Goal: Information Seeking & Learning: Learn about a topic

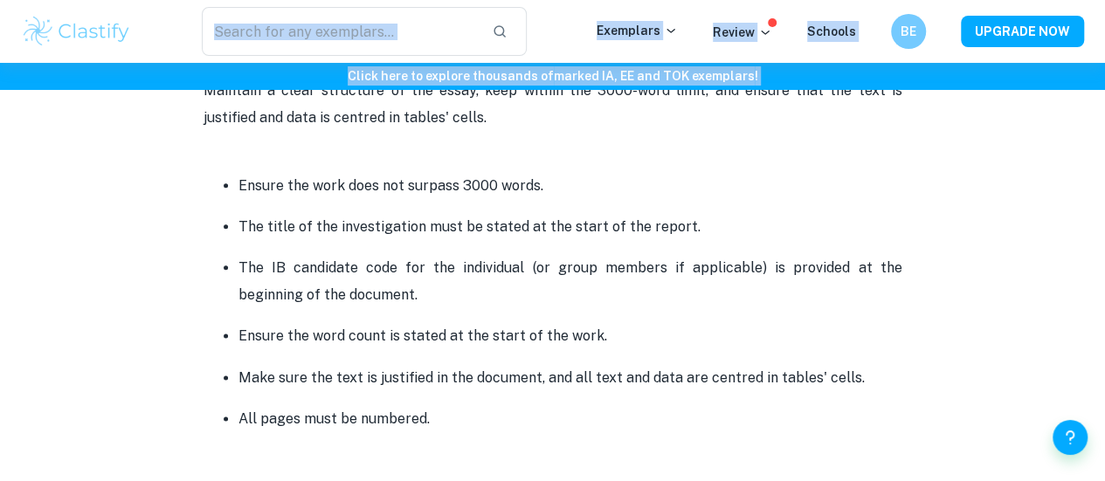
scroll to position [4230, 0]
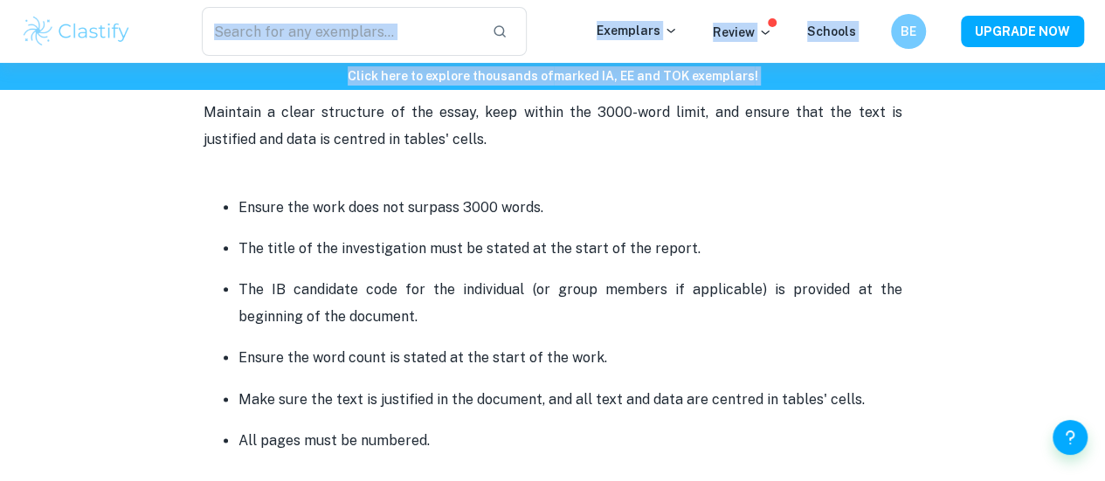
drag, startPoint x: 204, startPoint y: 180, endPoint x: 454, endPoint y: 423, distance: 348.4
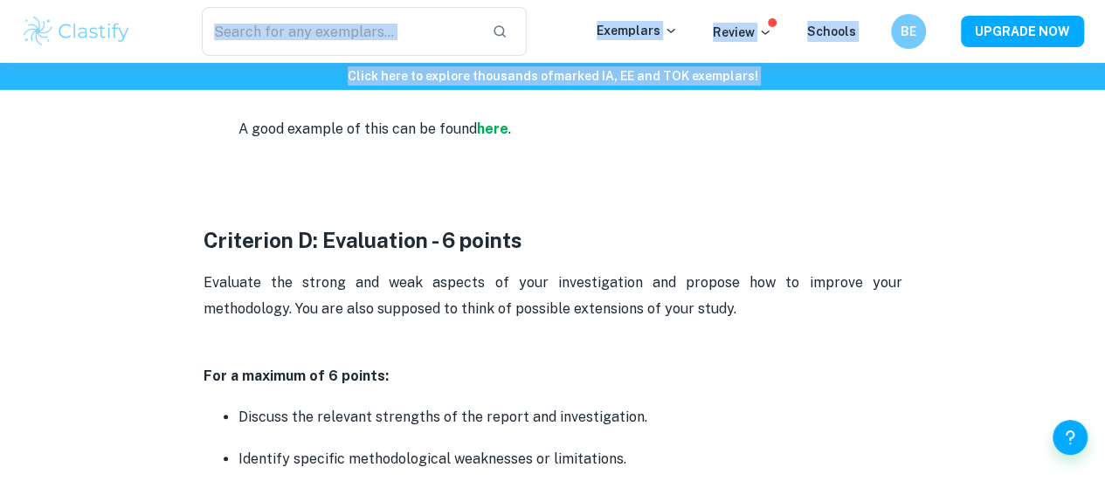
scroll to position [3344, 0]
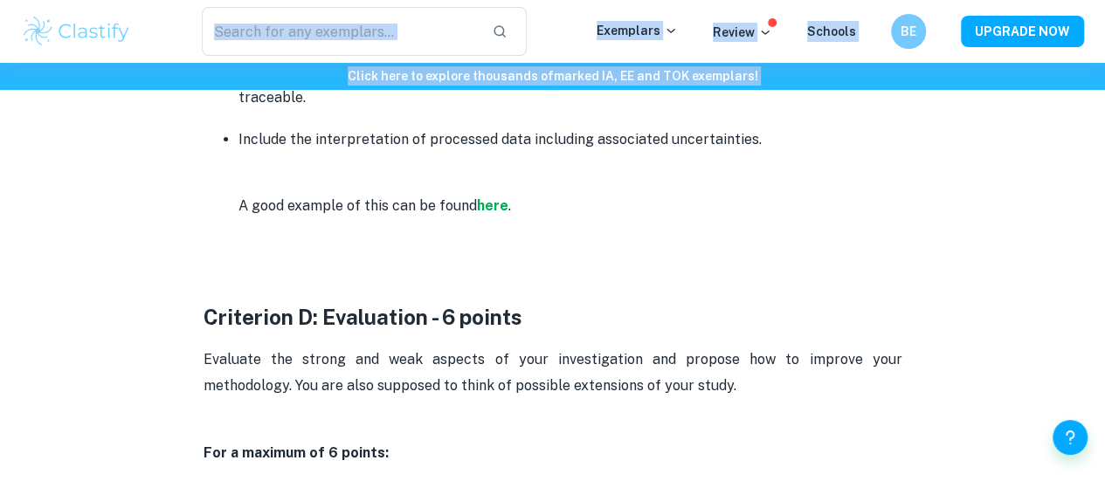
copy div "Loremipsu D: Sitametc Adipis - 2 elitse Doeiu, tem inci utlabore etd magna ali …"
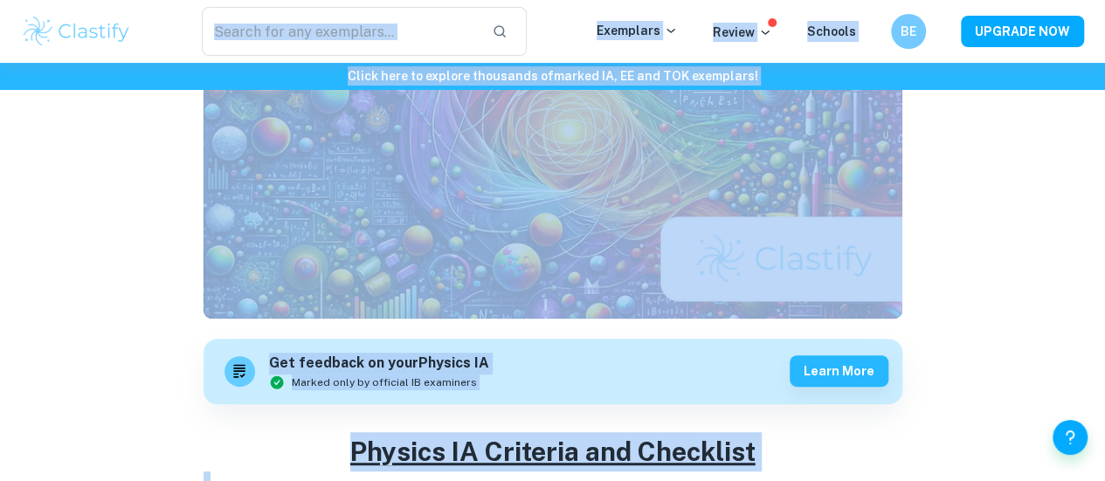
scroll to position [0, 0]
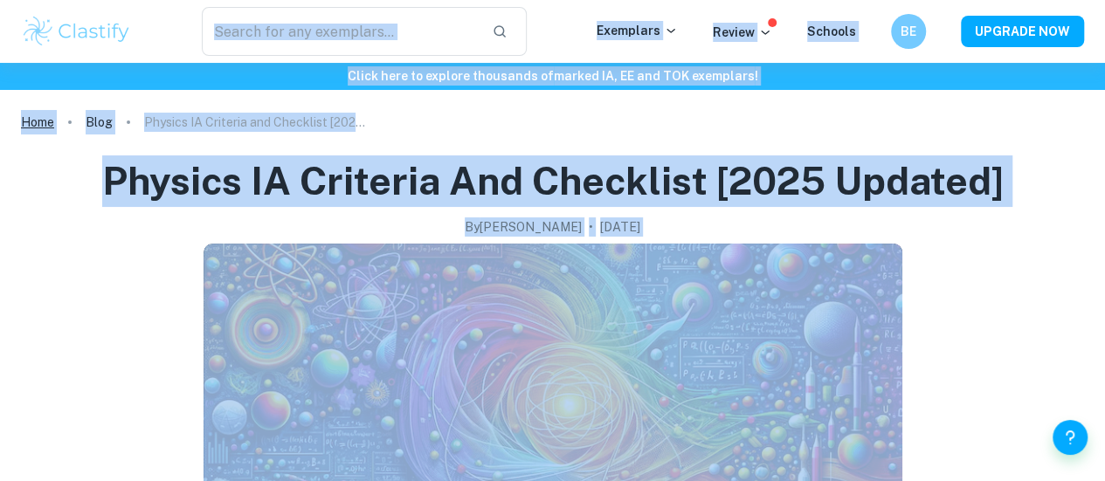
click at [42, 124] on link "Home" at bounding box center [37, 122] width 33 height 24
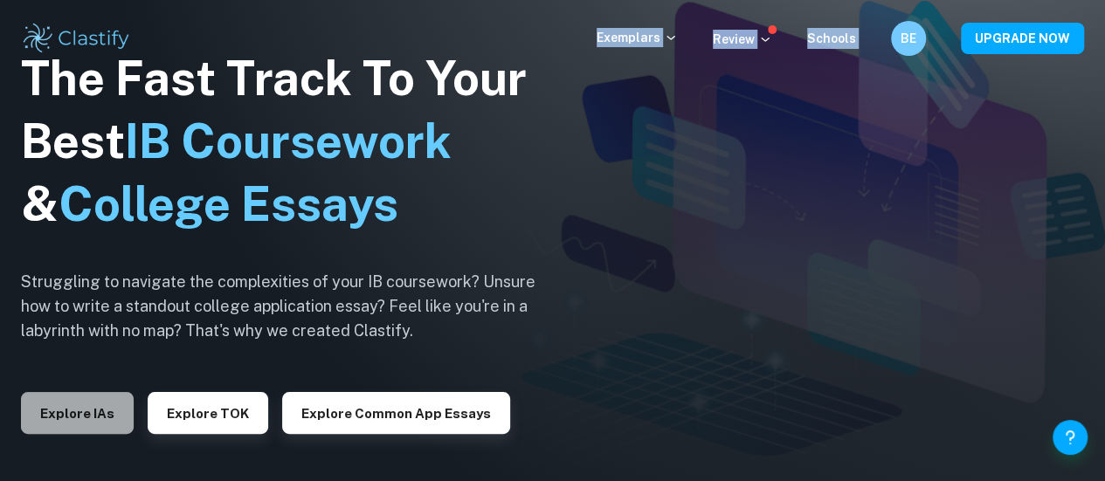
click at [100, 413] on button "Explore IAs" at bounding box center [77, 413] width 113 height 42
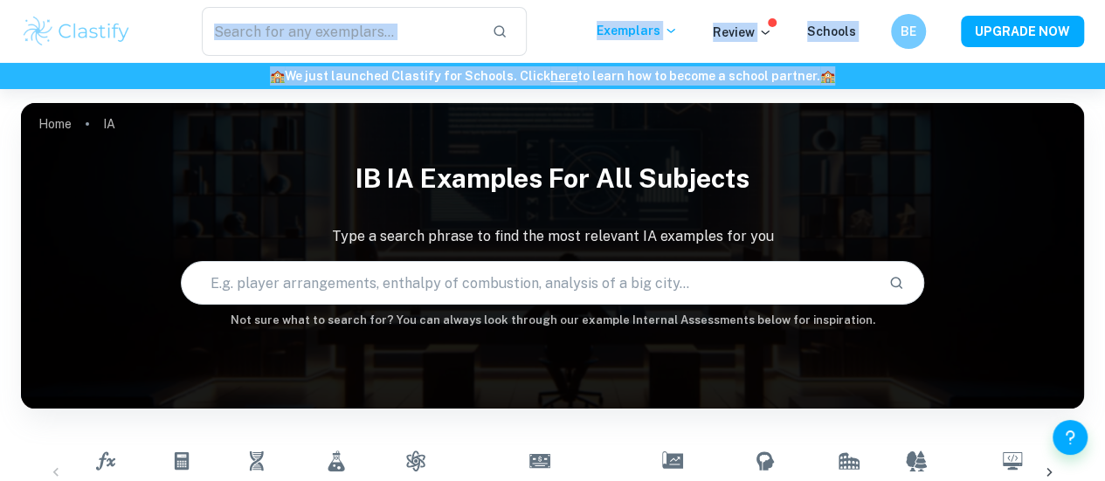
scroll to position [107, 0]
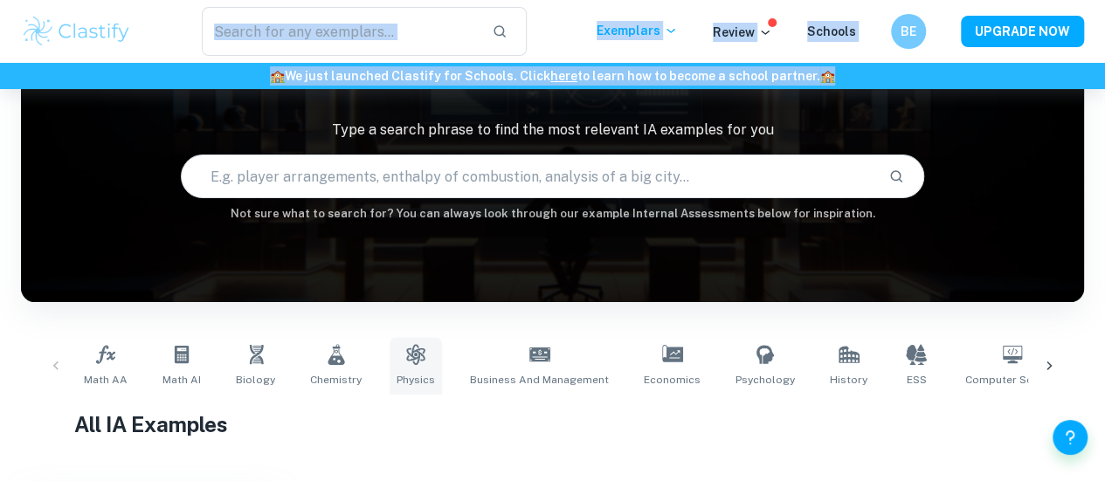
click at [405, 361] on icon at bounding box center [415, 354] width 21 height 21
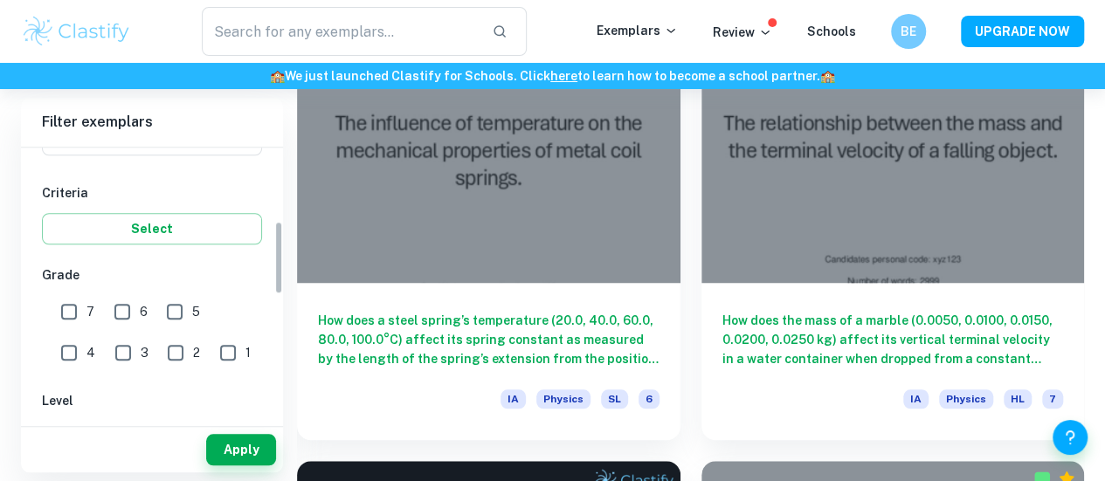
scroll to position [273, 0]
click at [73, 311] on input "7" at bounding box center [69, 310] width 35 height 35
checkbox input "true"
click at [238, 448] on button "Apply" at bounding box center [241, 449] width 70 height 31
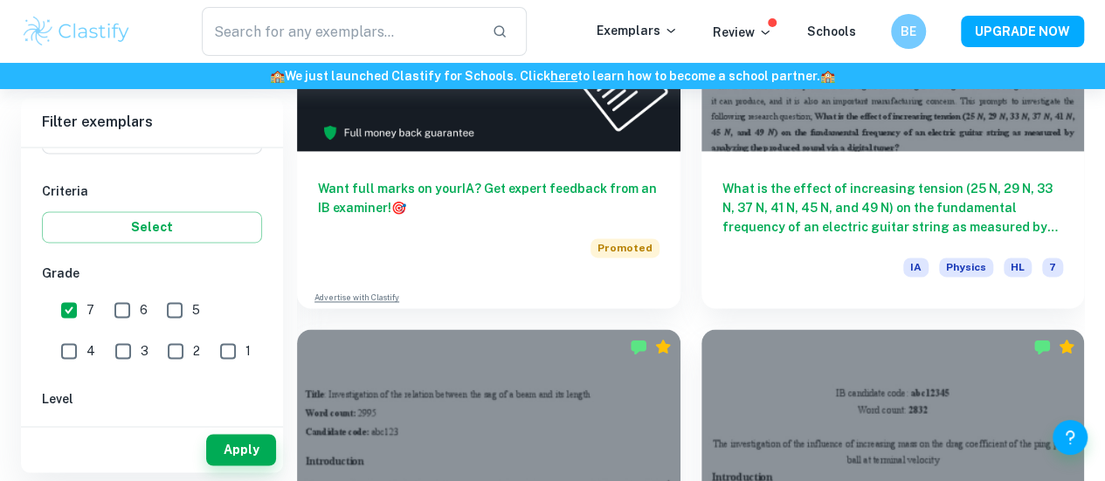
scroll to position [1192, 0]
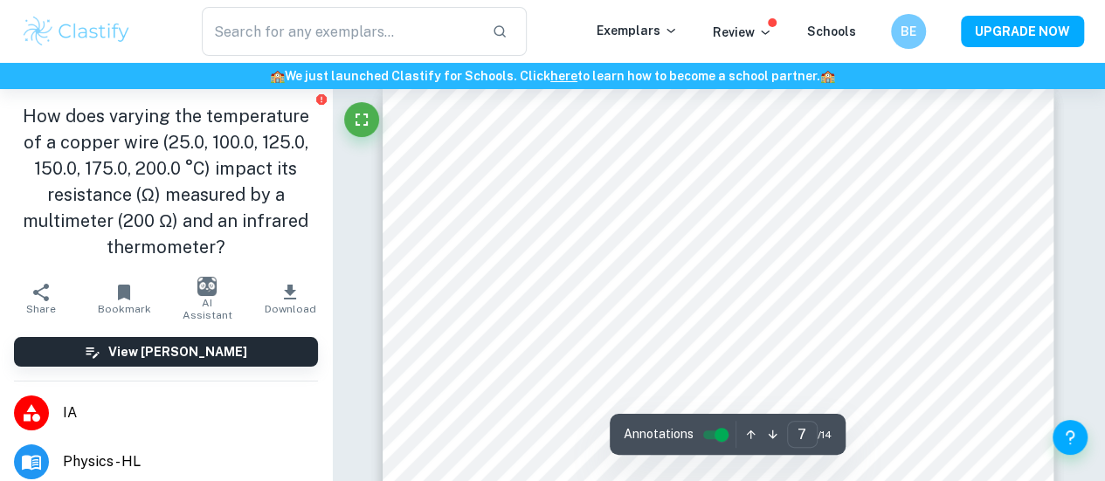
scroll to position [5981, 0]
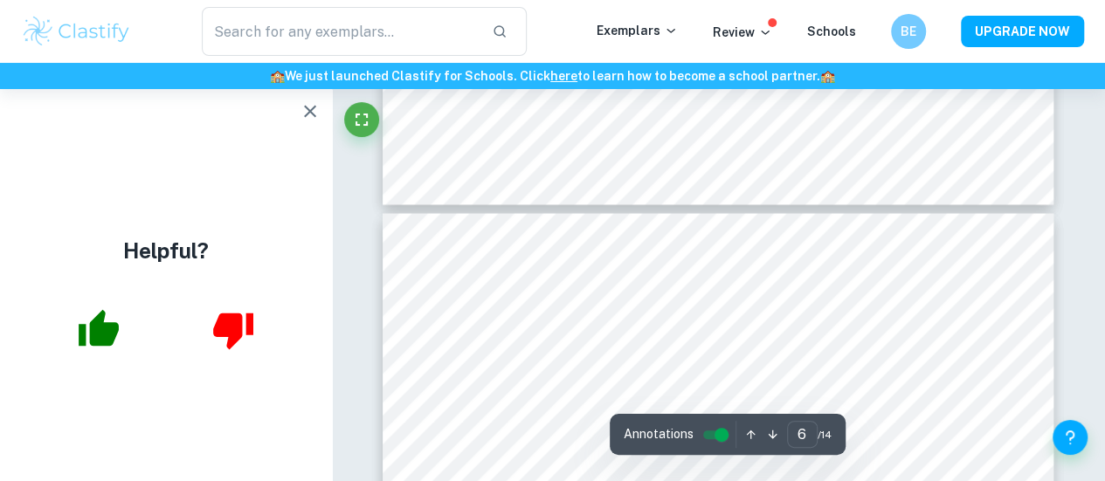
type input "5"
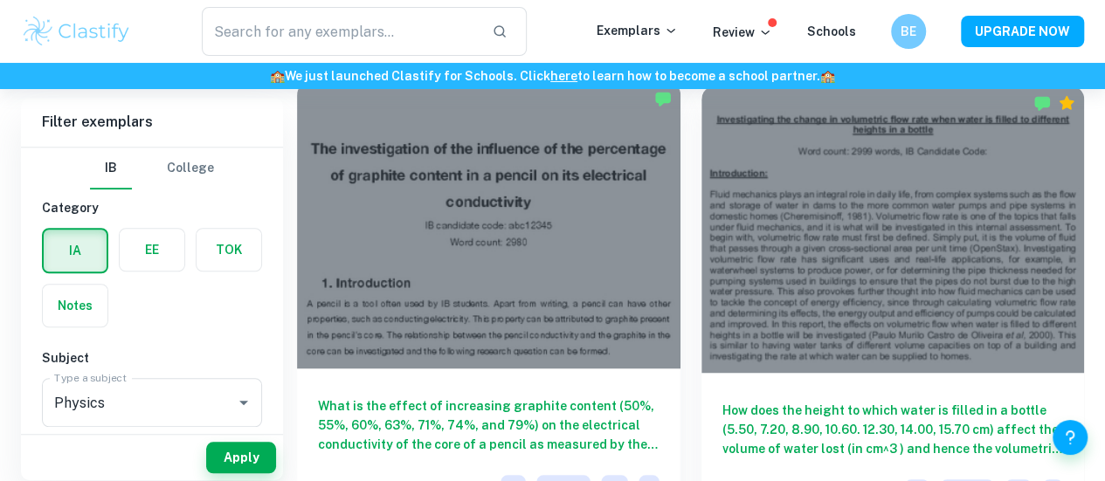
scroll to position [504, 0]
click at [475, 263] on div at bounding box center [488, 223] width 383 height 287
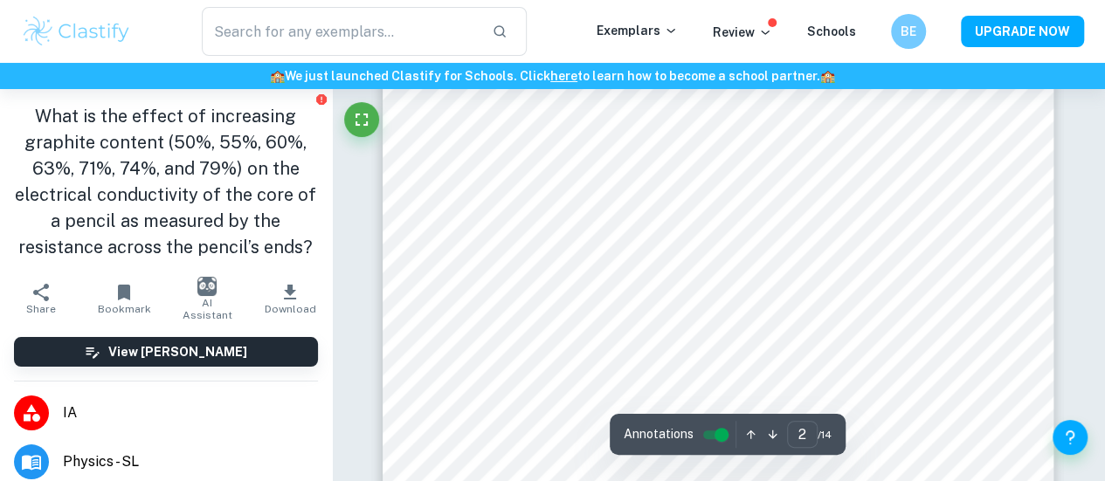
scroll to position [1161, 0]
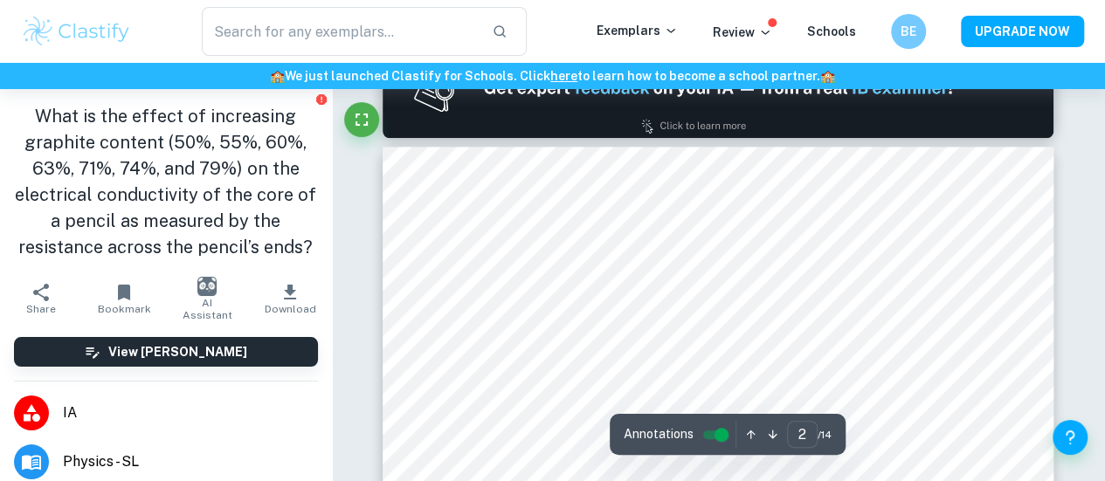
type input "1"
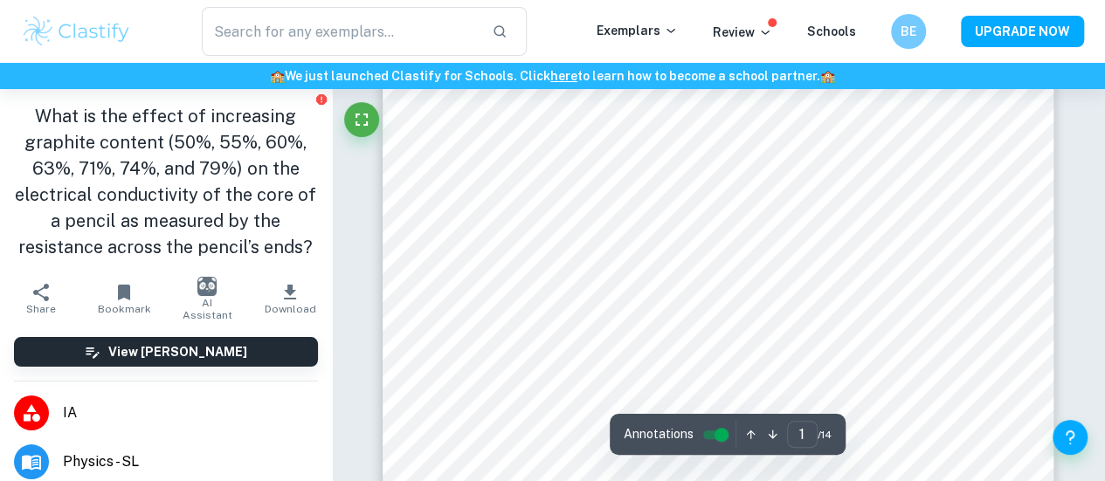
scroll to position [487, 0]
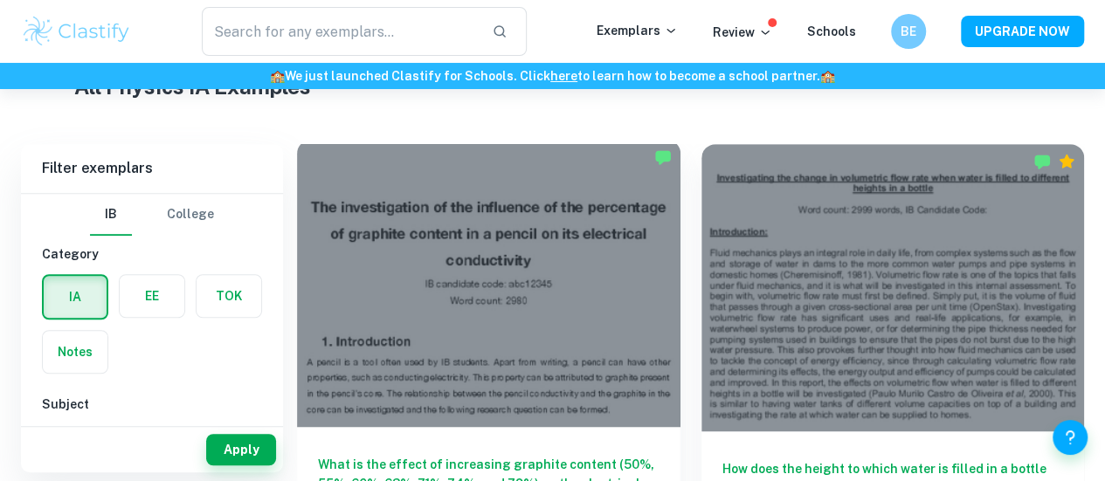
scroll to position [446, 0]
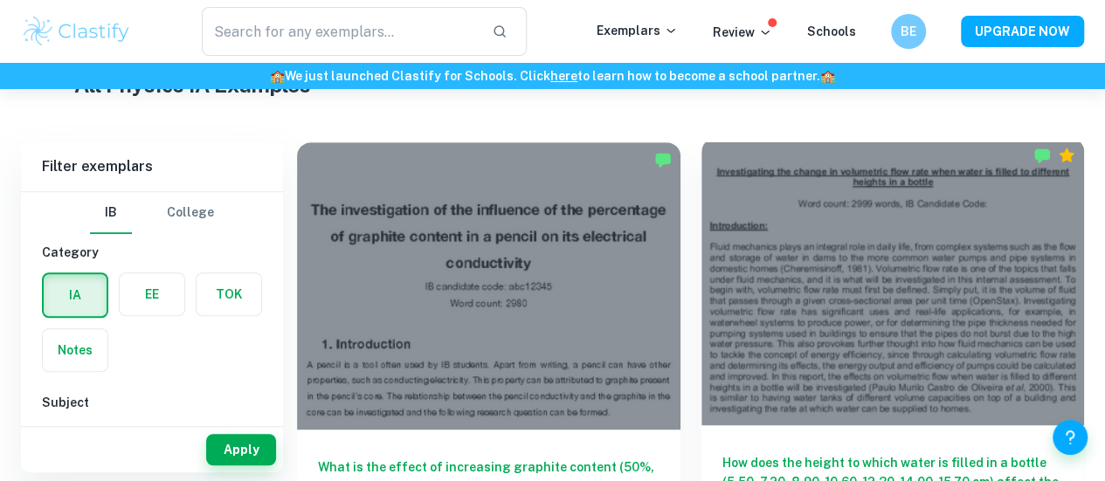
click at [701, 296] on div at bounding box center [892, 281] width 383 height 287
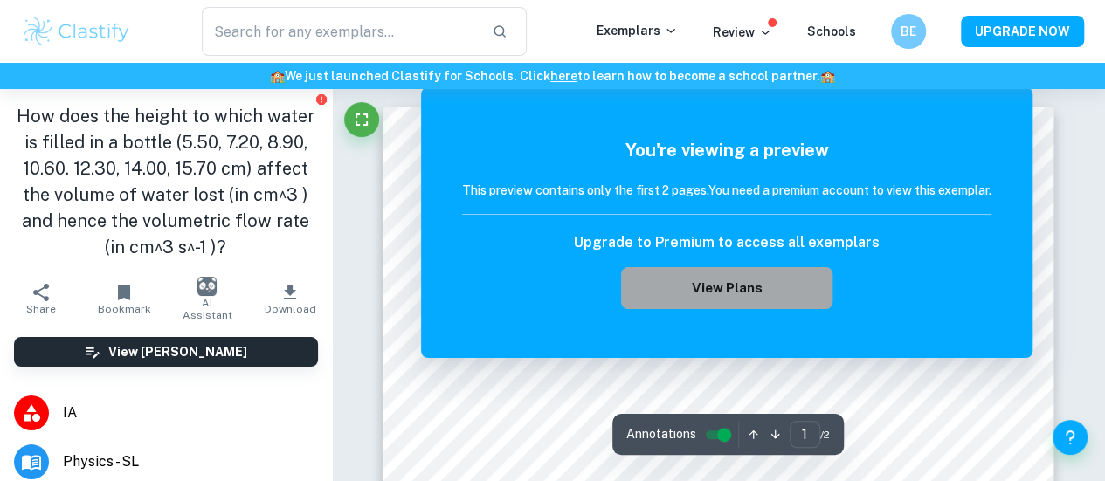
click at [696, 298] on button "View Plans" at bounding box center [726, 288] width 211 height 42
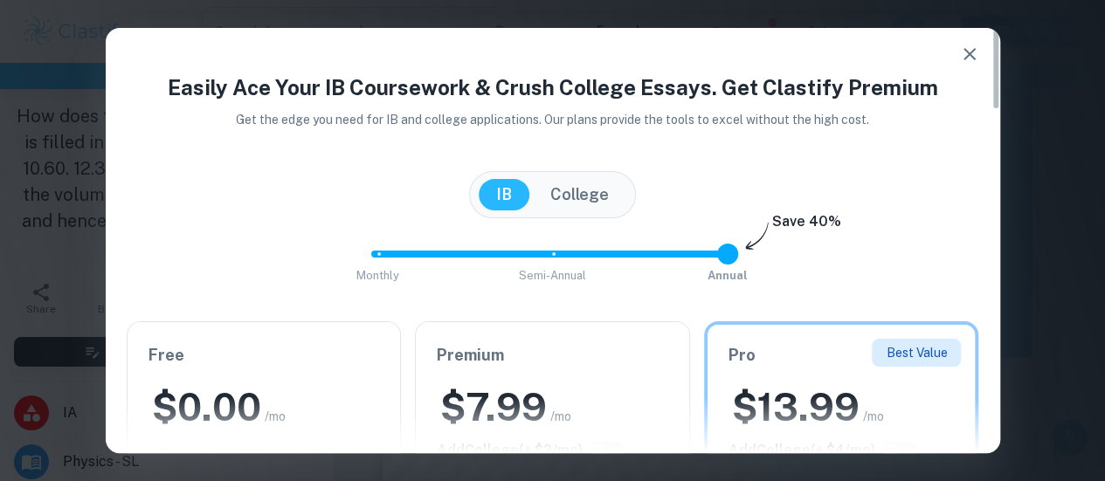
click at [966, 57] on icon "button" at bounding box center [969, 54] width 12 height 12
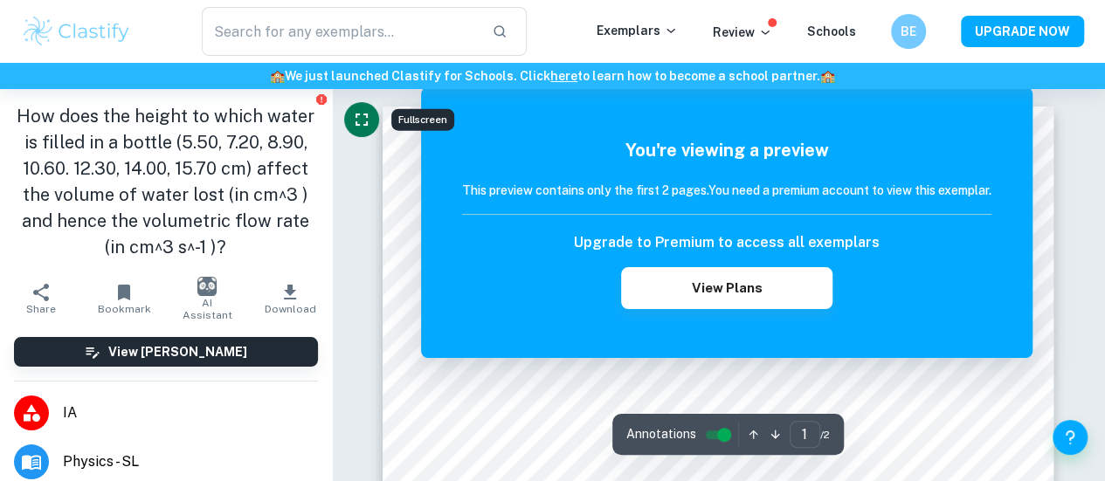
click at [363, 111] on icon "Fullscreen" at bounding box center [361, 119] width 21 height 21
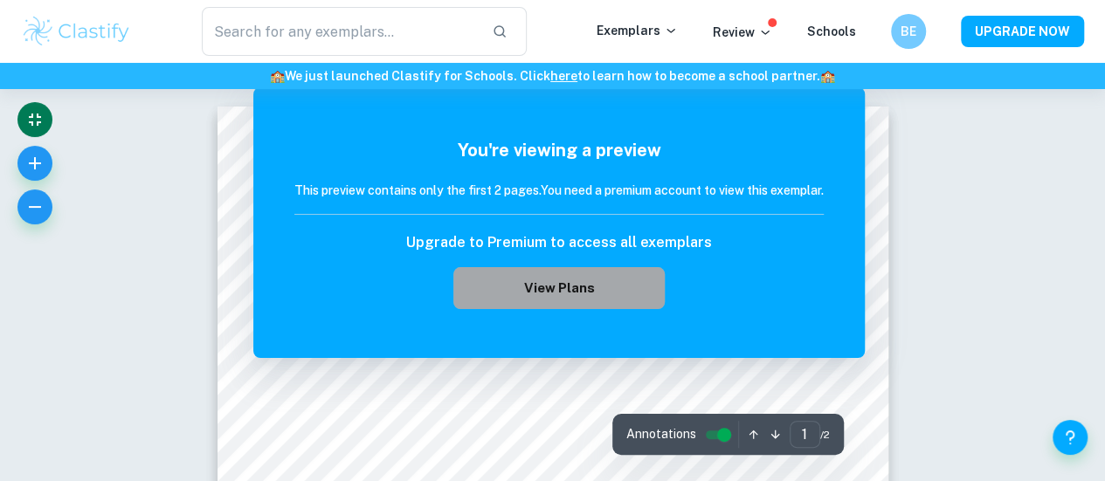
click at [578, 280] on button "View Plans" at bounding box center [558, 288] width 211 height 42
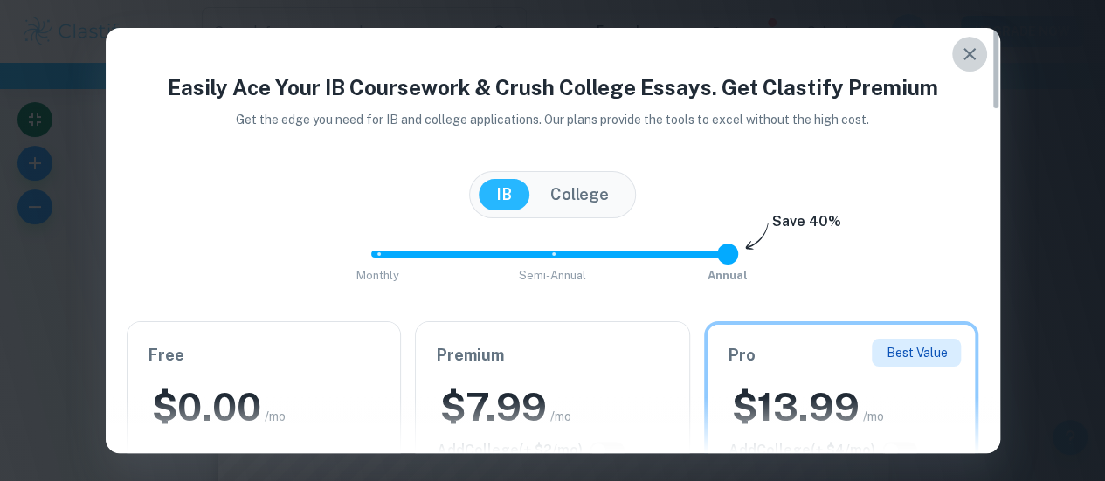
click at [970, 53] on icon "button" at bounding box center [969, 54] width 12 height 12
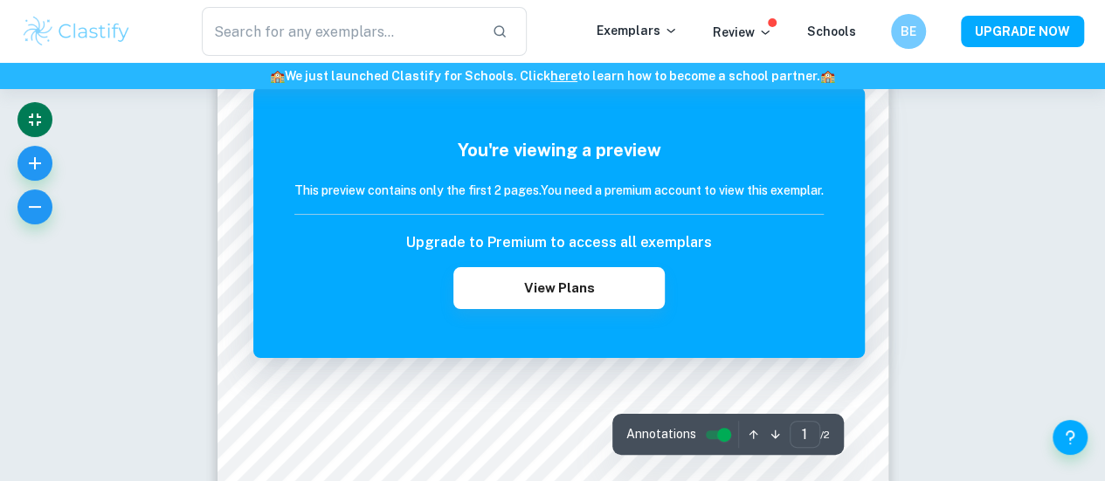
scroll to position [160, 0]
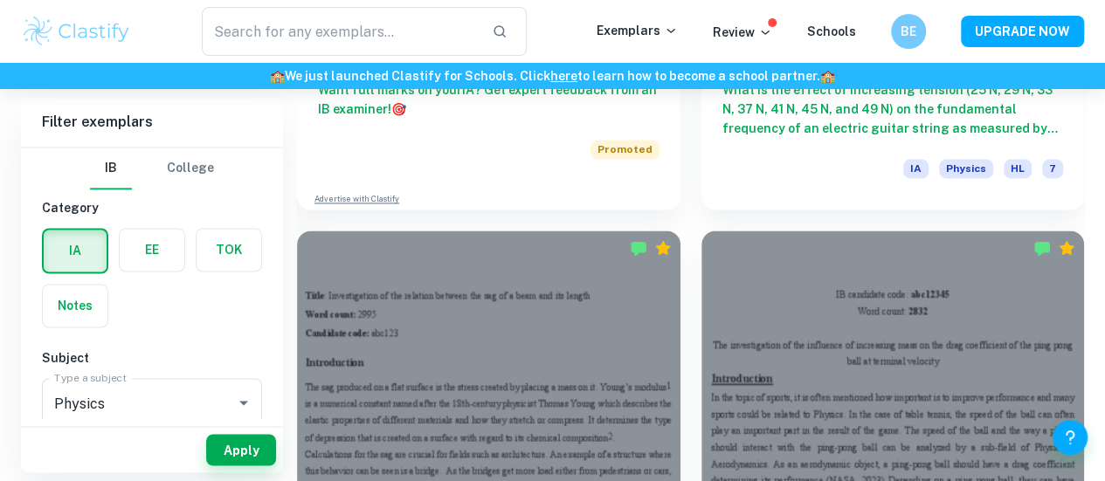
scroll to position [1291, 0]
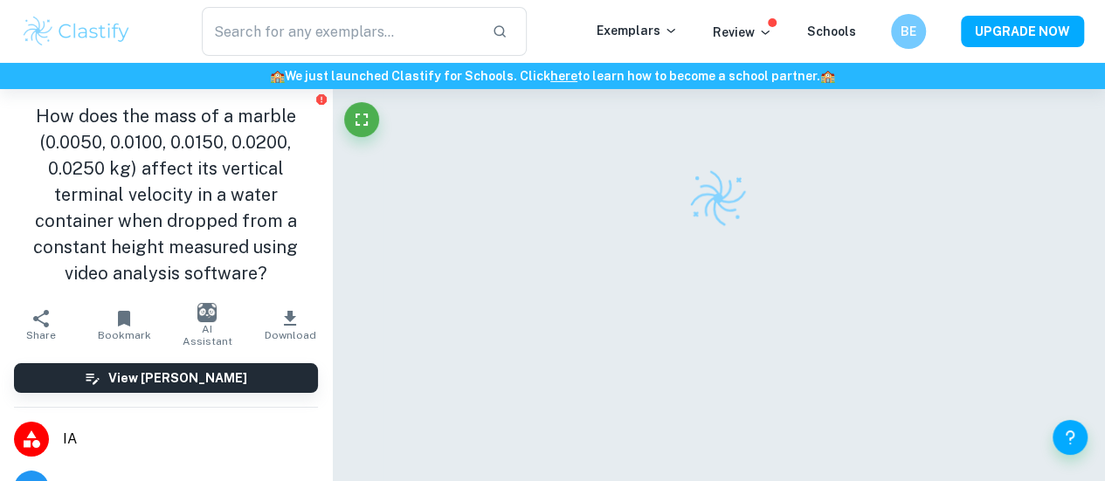
scroll to position [89, 0]
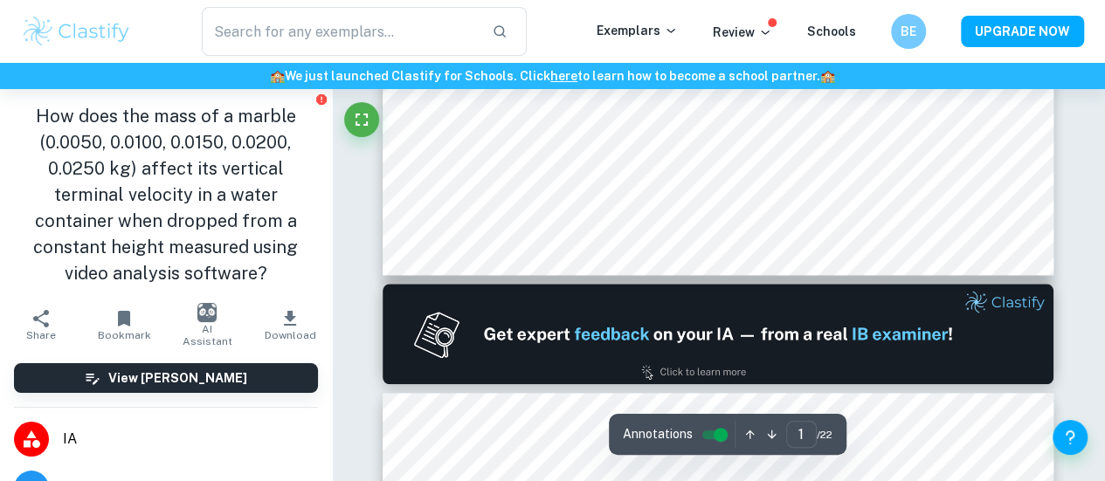
type input "2"
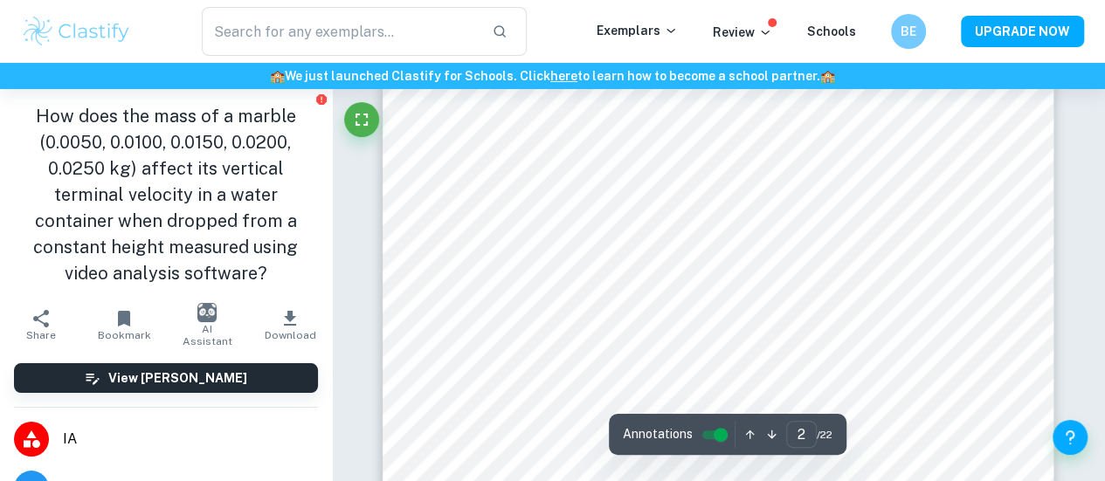
scroll to position [1201, 0]
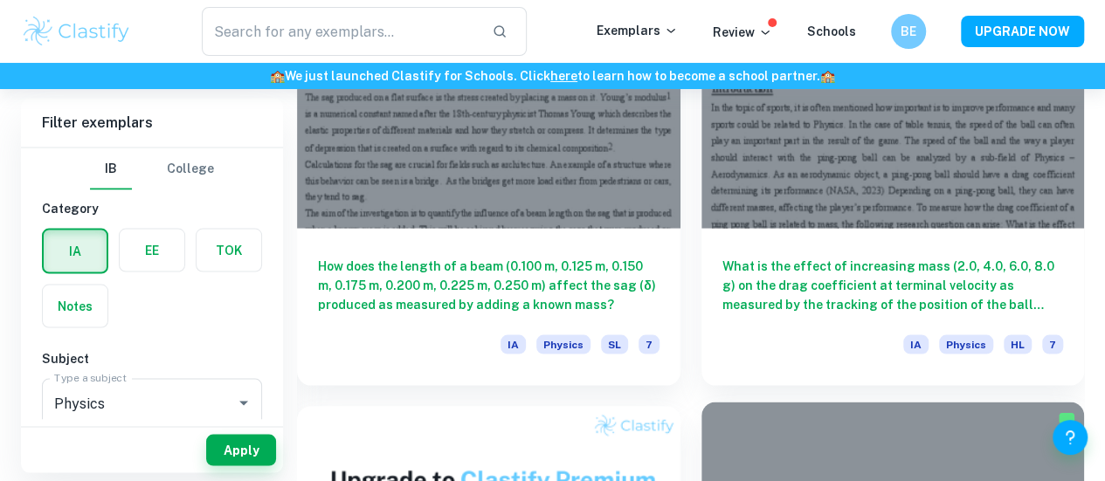
scroll to position [1580, 0]
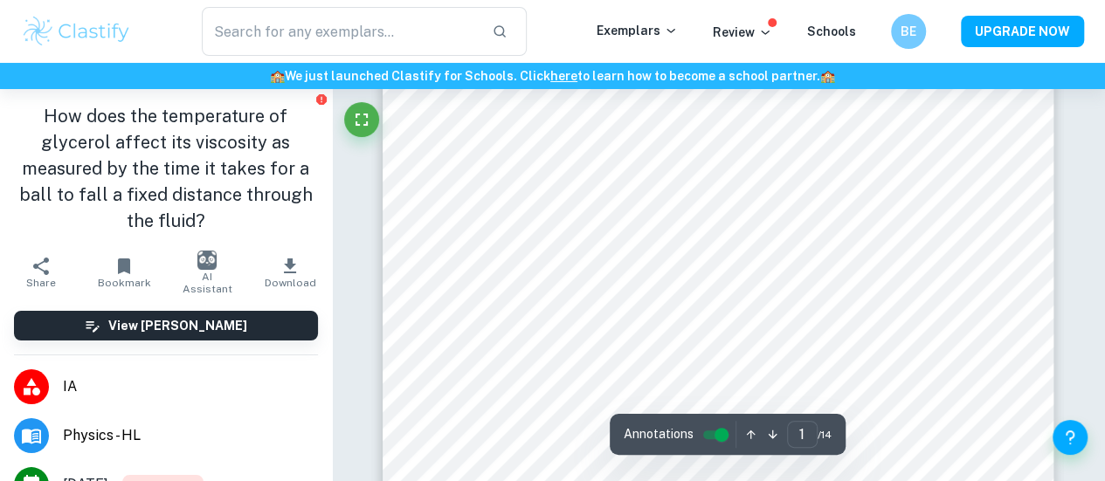
scroll to position [47, 0]
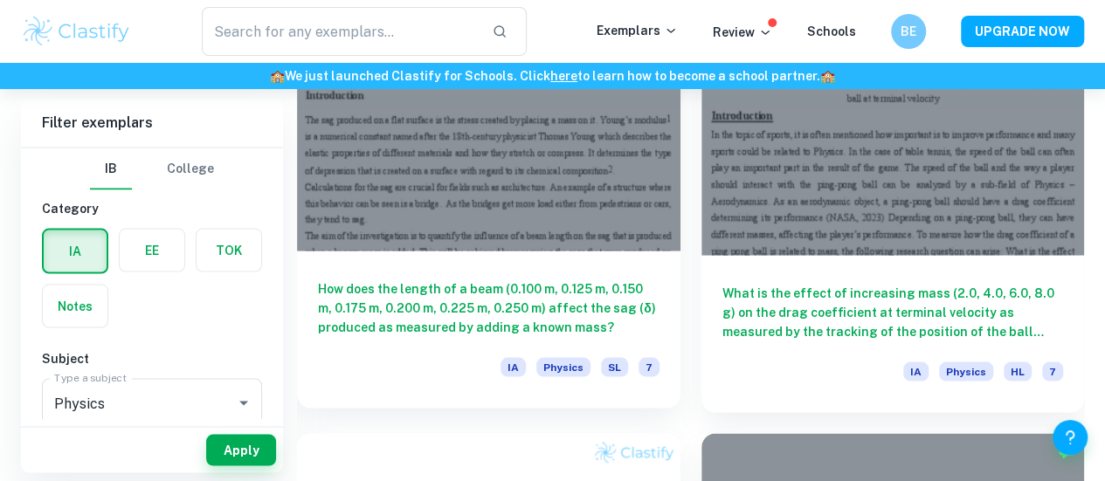
scroll to position [1554, 0]
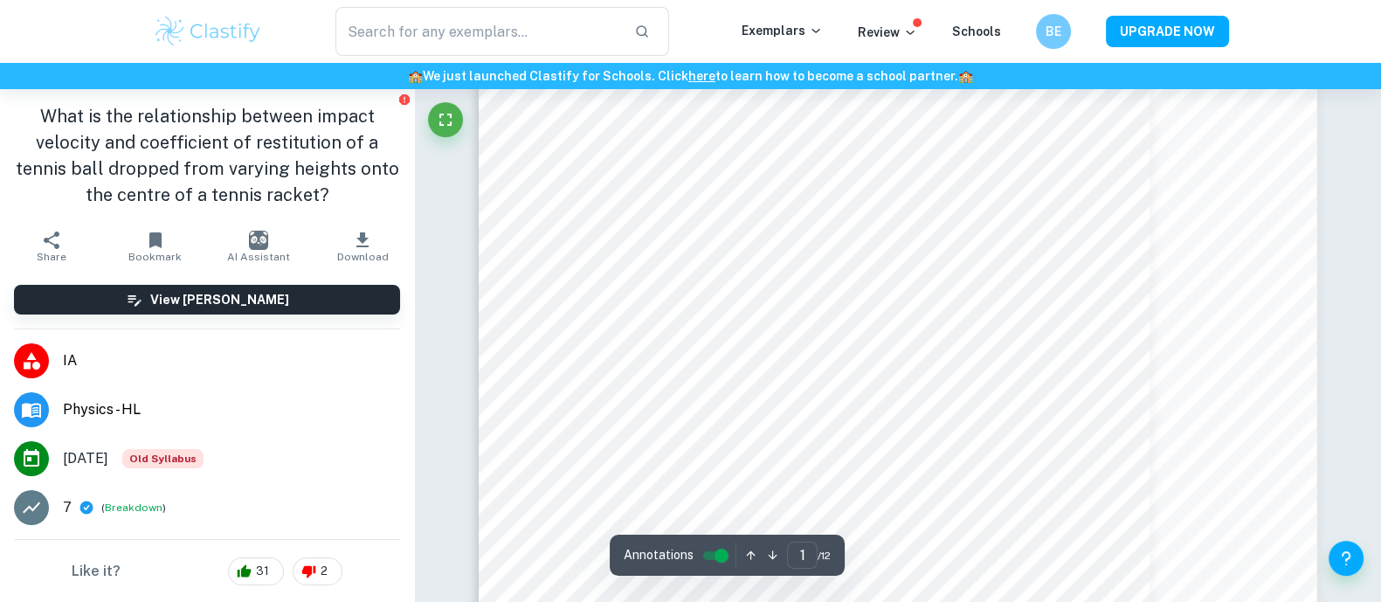
scroll to position [191, 0]
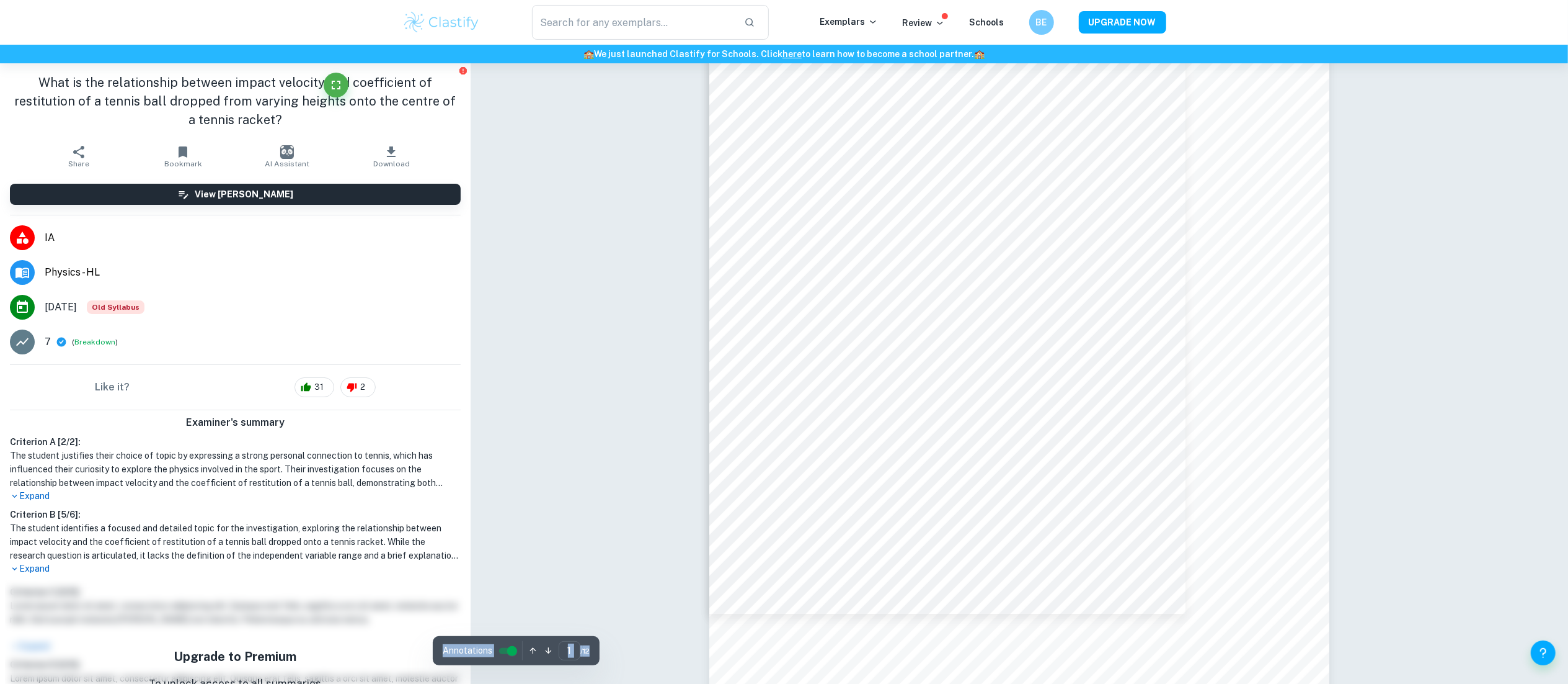
scroll to position [133, 0]
